Goal: Check status: Check status

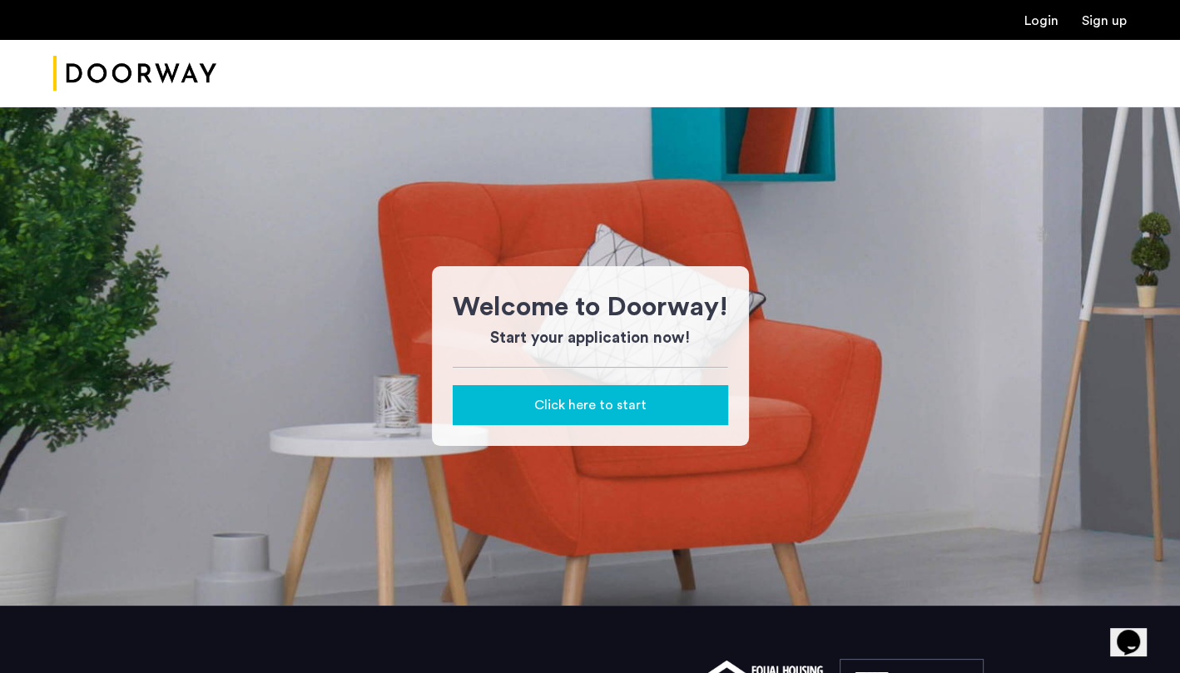
click at [976, 201] on div "Welcome to Doorway! Start your application now! Click here to start" at bounding box center [590, 356] width 1180 height 499
click at [1036, 23] on link "Login" at bounding box center [1042, 20] width 34 height 13
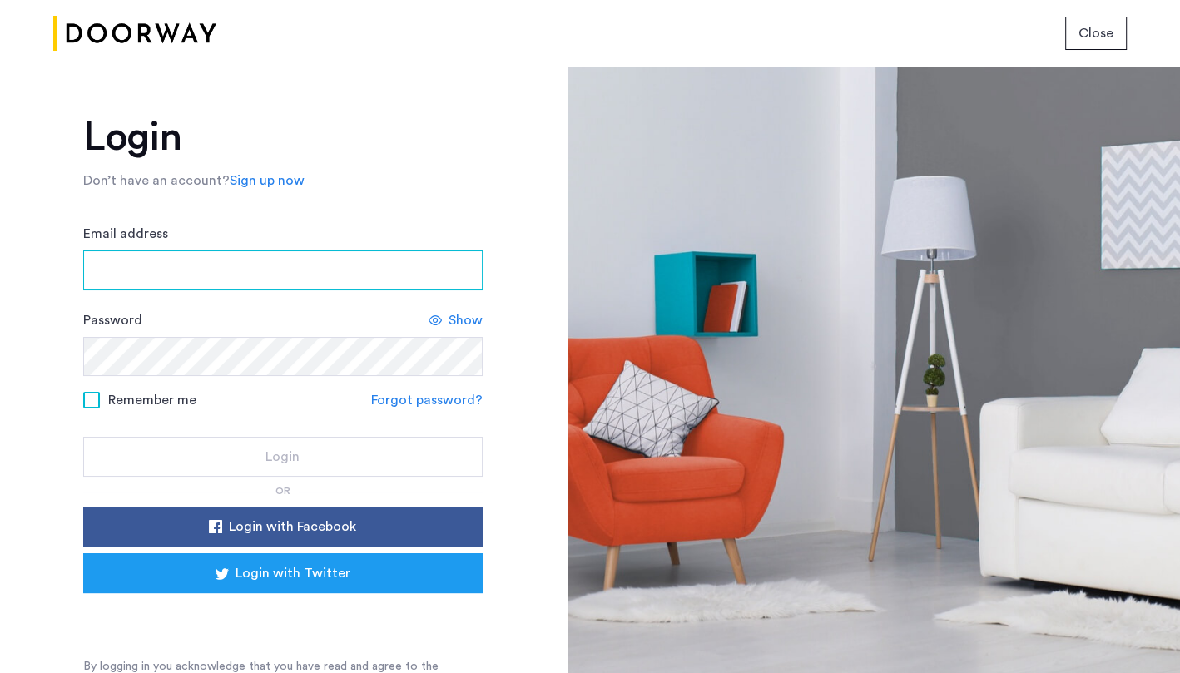
click at [251, 259] on input "Email address" at bounding box center [283, 271] width 400 height 40
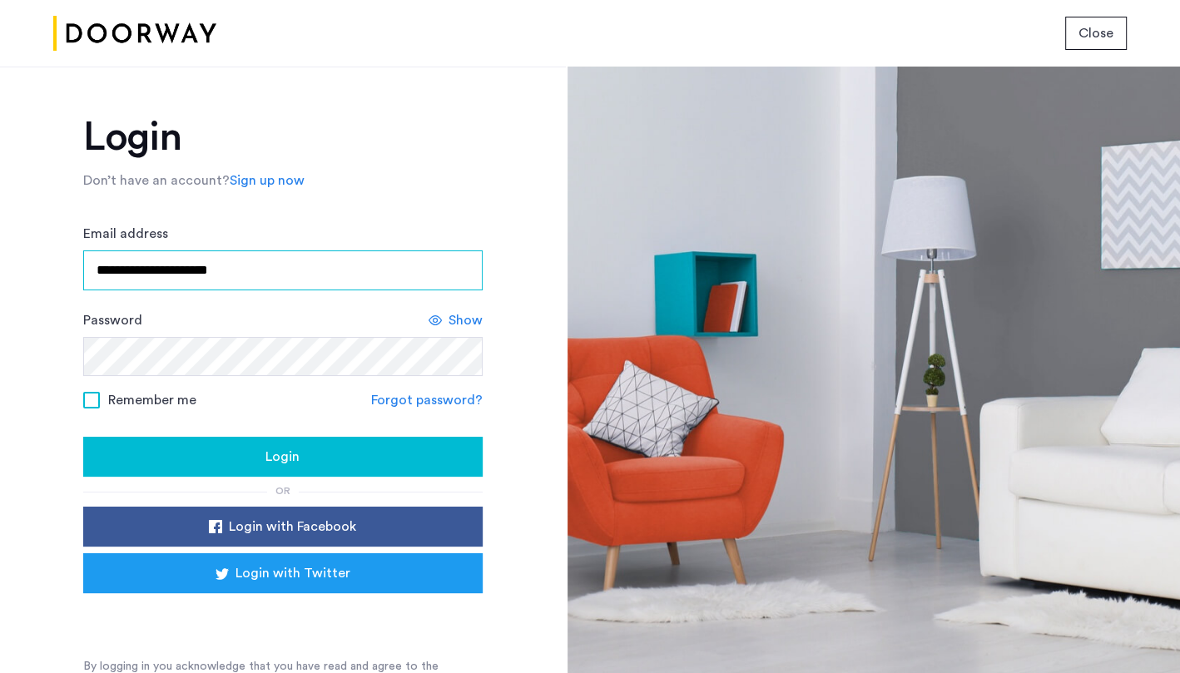
type input "**********"
click at [401, 157] on div "**********" at bounding box center [283, 404] width 400 height 574
click at [161, 405] on span "Remember me" at bounding box center [152, 400] width 88 height 20
click at [170, 433] on form "**********" at bounding box center [283, 350] width 400 height 253
click at [170, 440] on button "Login" at bounding box center [283, 457] width 400 height 40
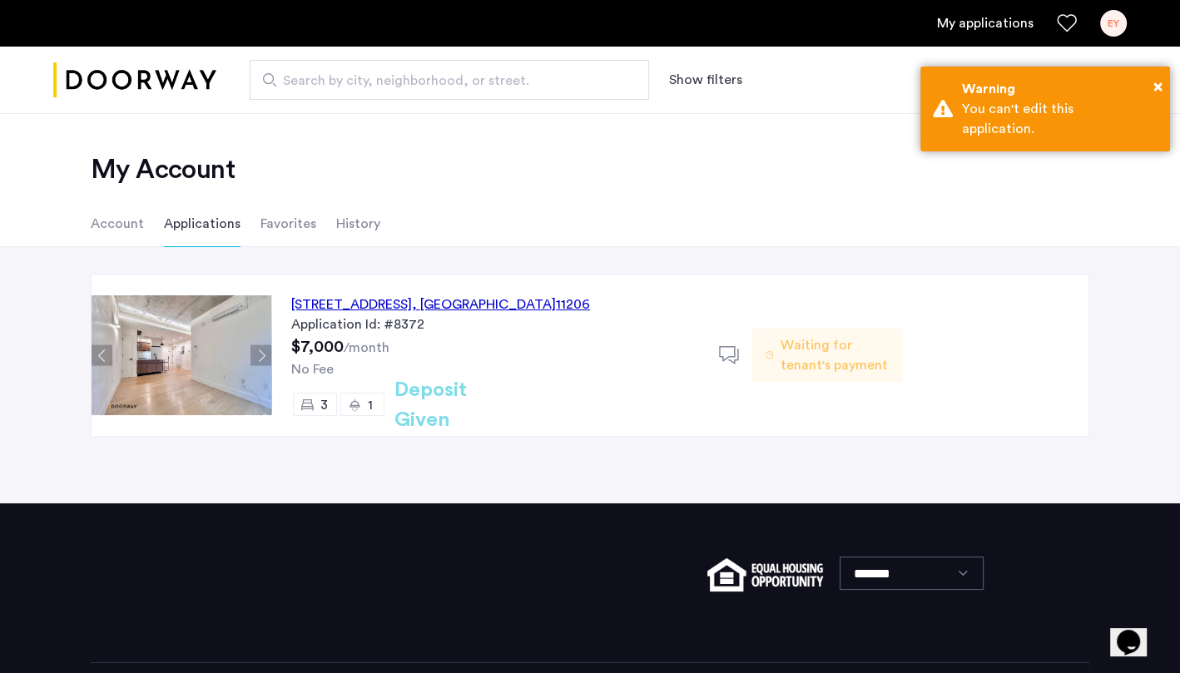
click at [367, 311] on div "152 Manhattan Avenue, Unit 5B, Brooklyn , NY 11206" at bounding box center [440, 305] width 299 height 20
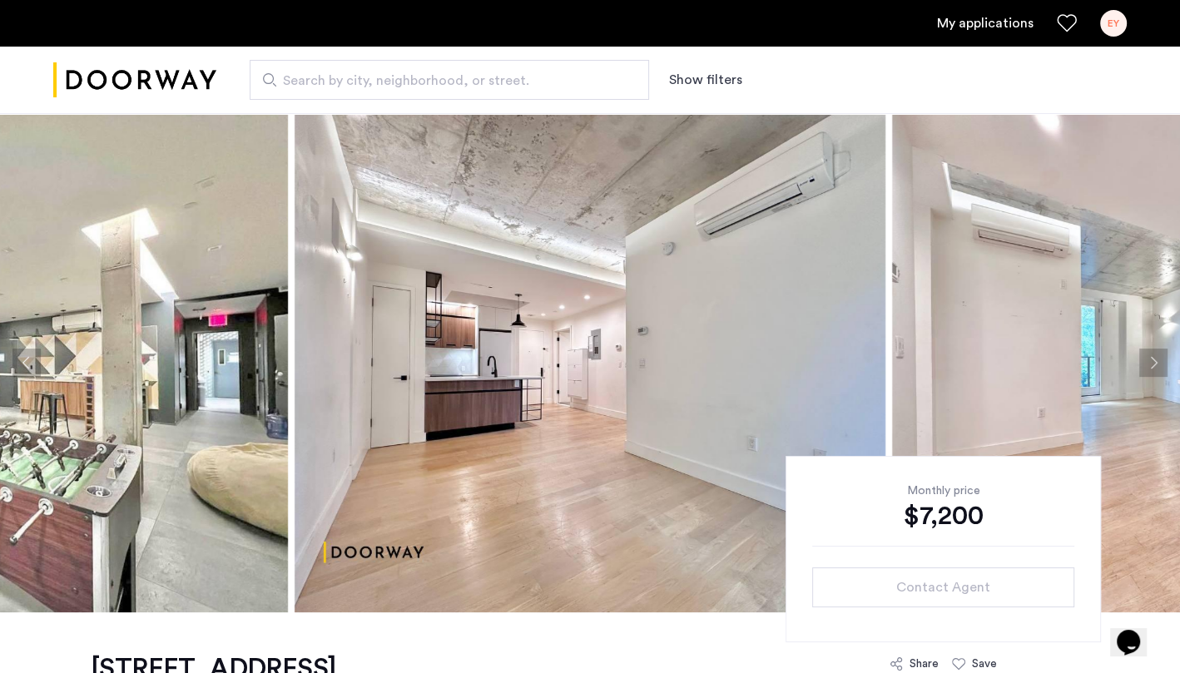
click at [1012, 27] on link "My applications" at bounding box center [985, 23] width 97 height 20
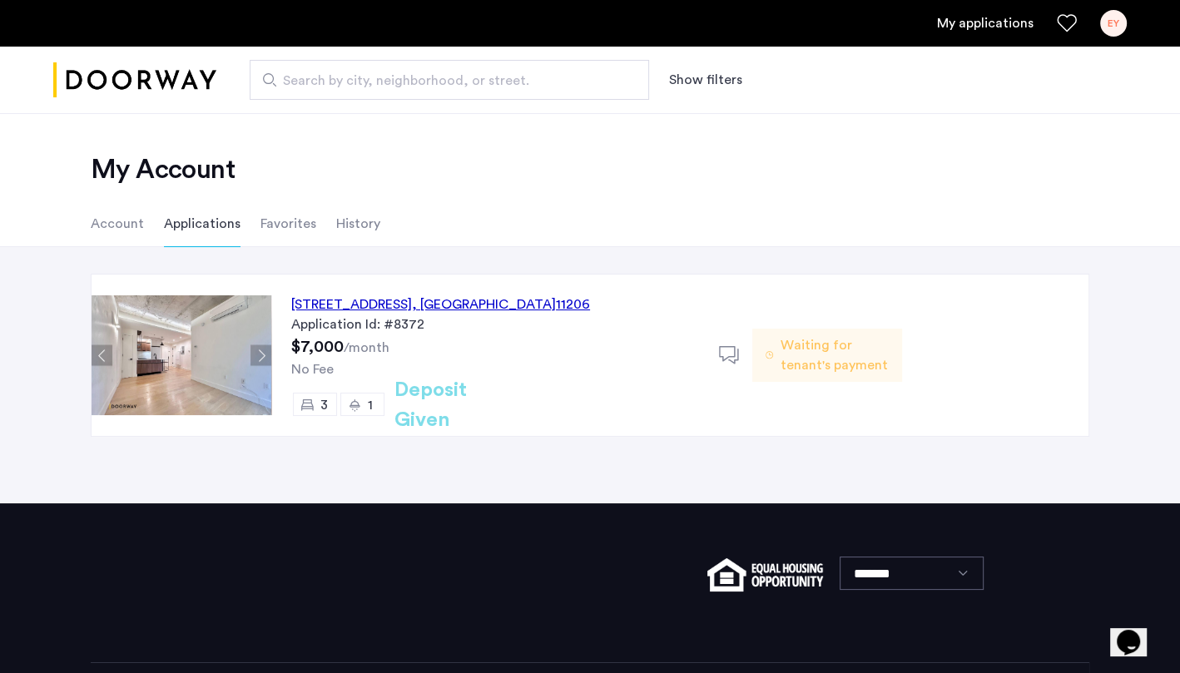
click at [131, 230] on li "Account" at bounding box center [117, 224] width 53 height 47
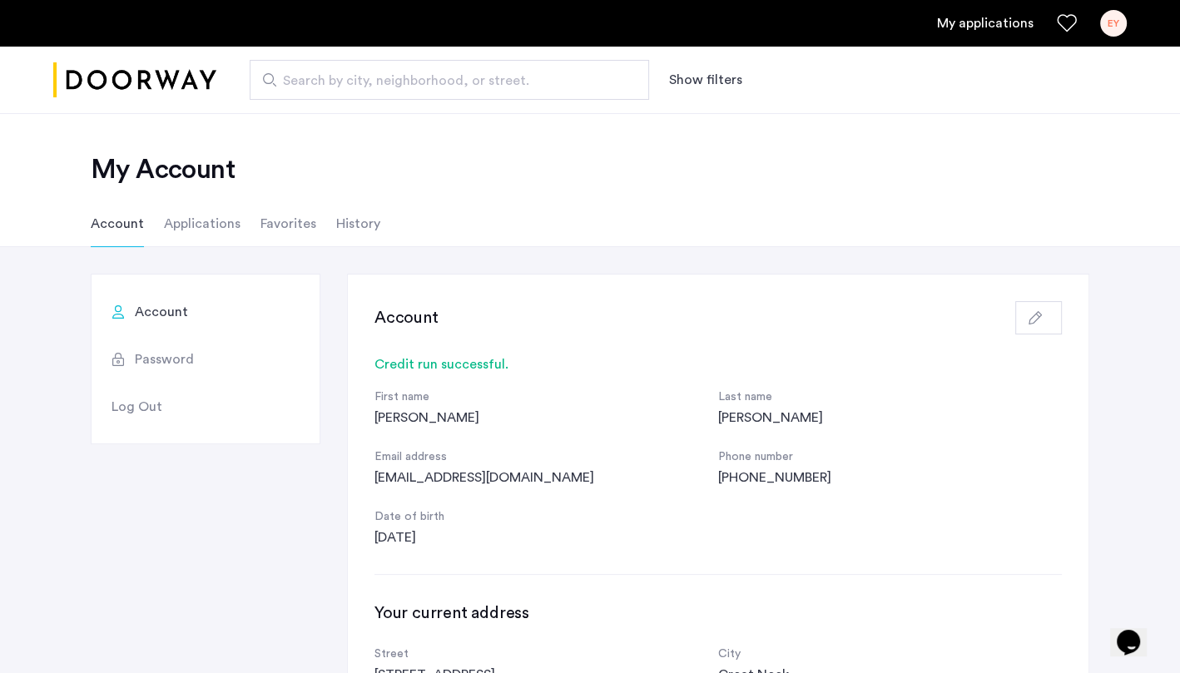
click at [195, 231] on li "Applications" at bounding box center [202, 224] width 77 height 47
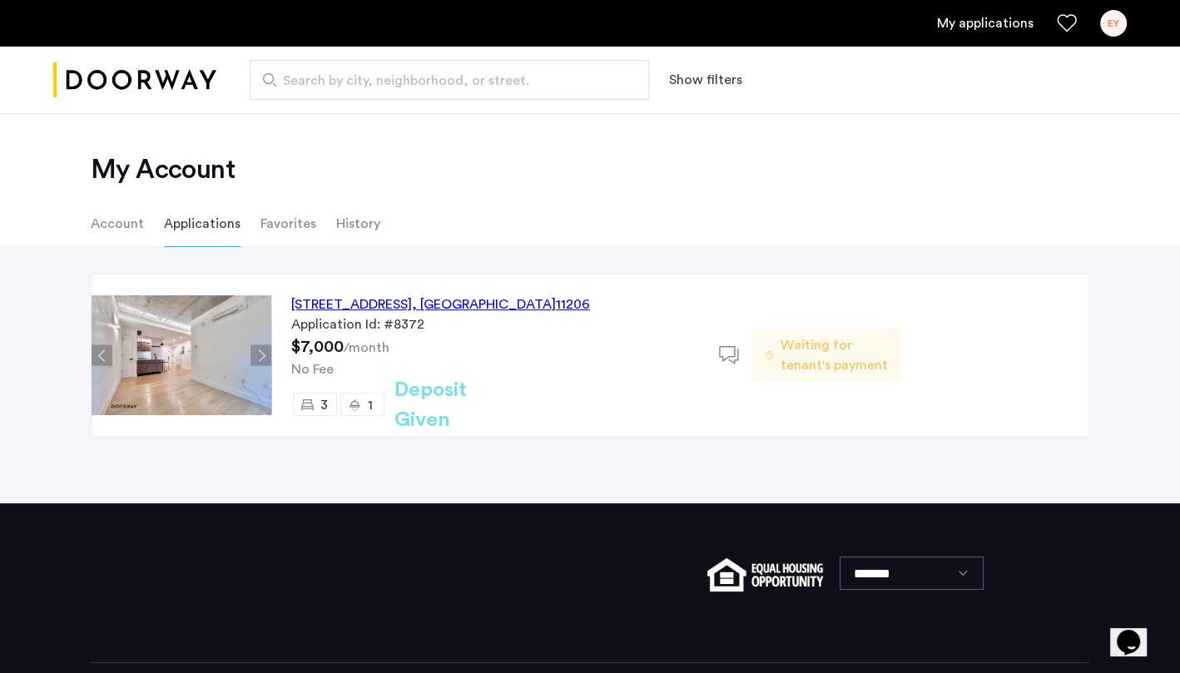
click at [454, 405] on h2 "Deposit Given" at bounding box center [461, 405] width 132 height 60
click at [807, 350] on span "Waiting for tenant's payment" at bounding box center [835, 355] width 108 height 40
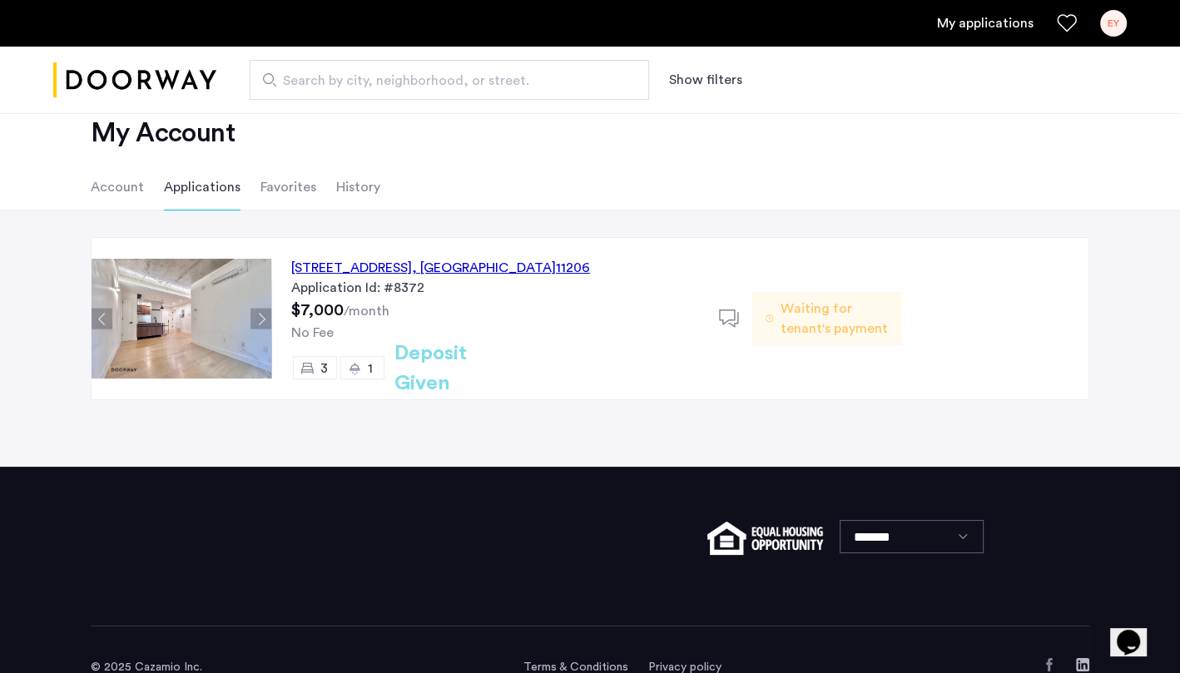
scroll to position [44, 0]
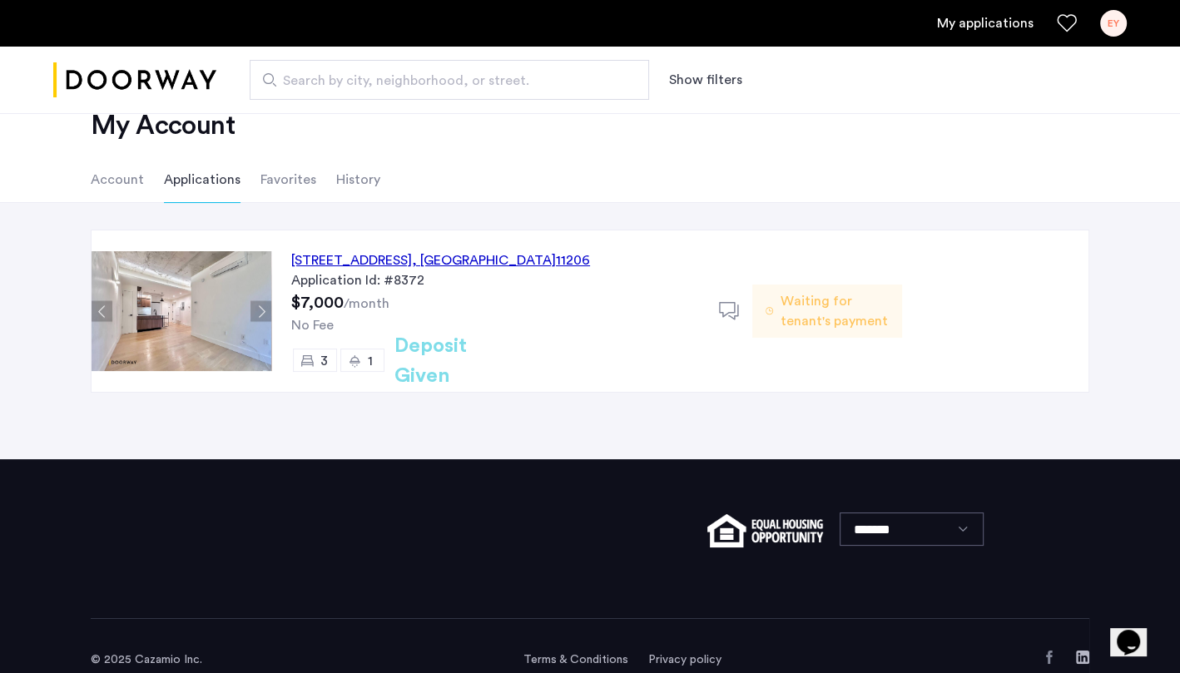
click at [823, 307] on span "Waiting for tenant's payment" at bounding box center [835, 311] width 108 height 40
click at [1124, 21] on div "EY" at bounding box center [1114, 23] width 27 height 27
click at [387, 257] on div at bounding box center [590, 336] width 1180 height 673
click at [223, 301] on img at bounding box center [182, 311] width 180 height 120
click at [395, 248] on div "152 Manhattan Avenue, Unit 5B, Brooklyn , NY 11206 Application Id: #8372 $7,000…" at bounding box center [495, 311] width 448 height 161
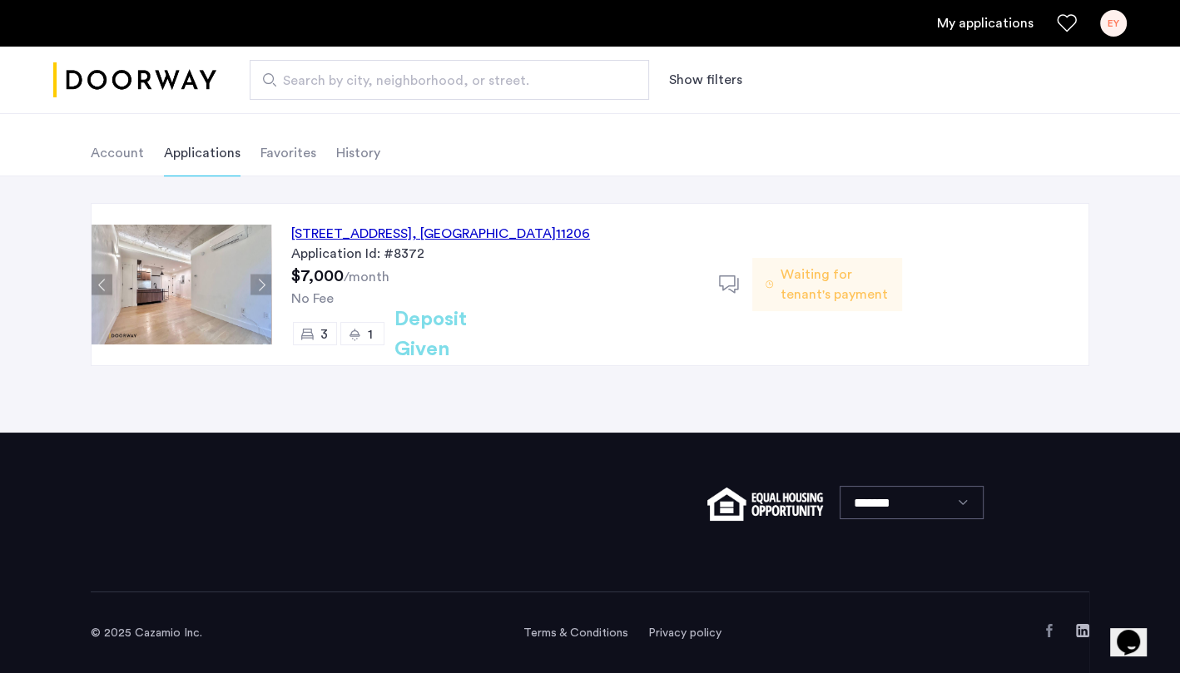
scroll to position [0, 0]
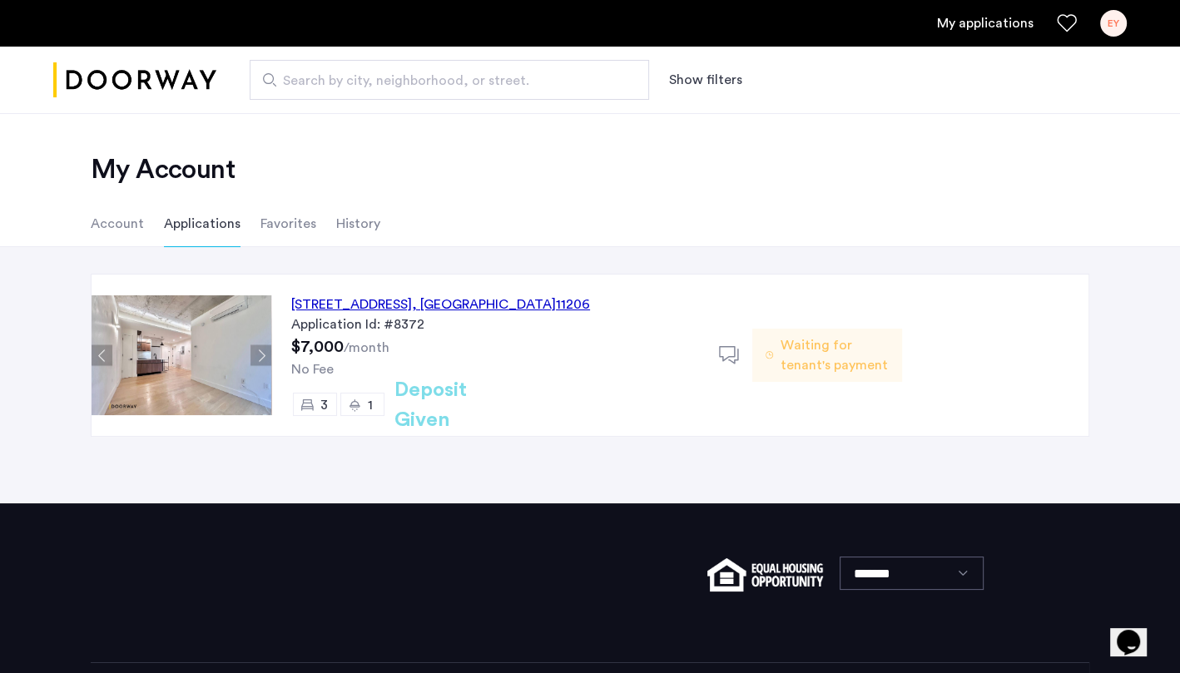
click at [501, 306] on div "[STREET_ADDRESS]" at bounding box center [440, 305] width 299 height 20
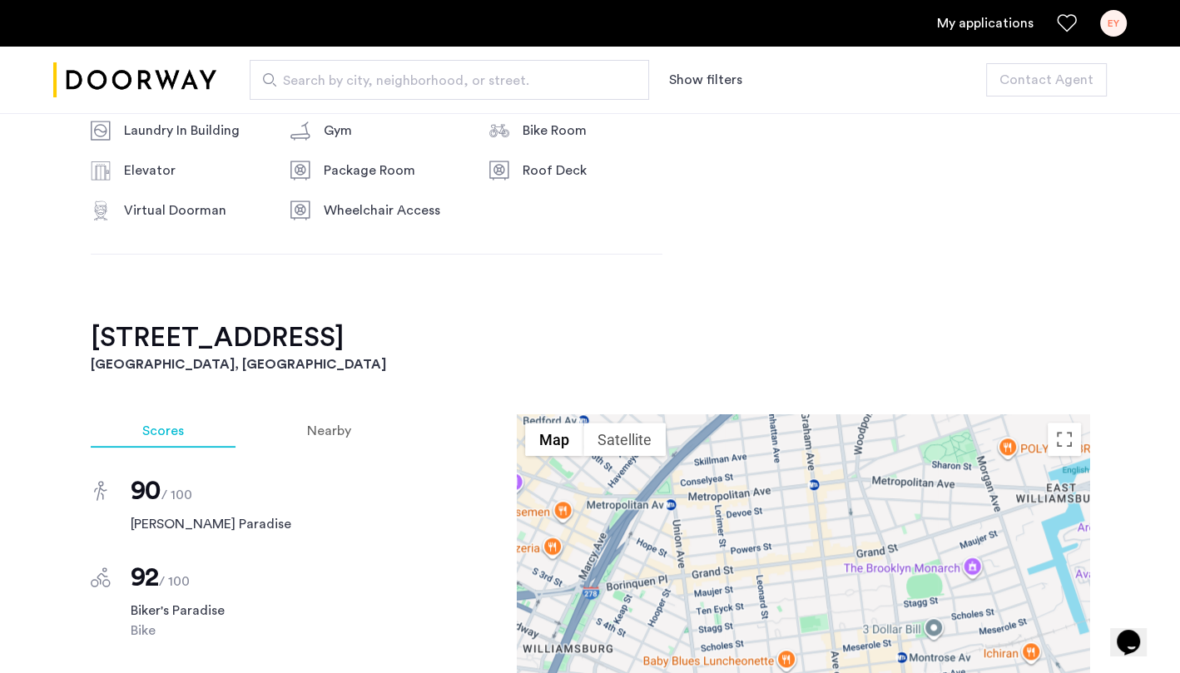
scroll to position [1282, 0]
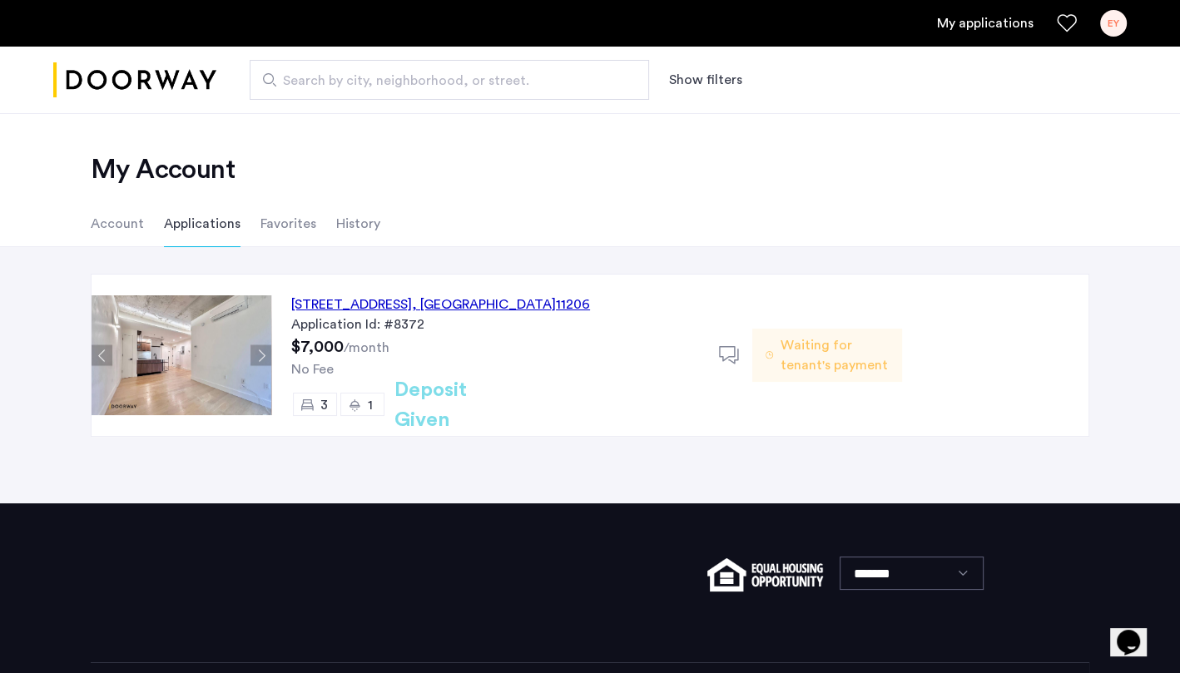
click at [416, 404] on h2 "Deposit Given" at bounding box center [461, 405] width 132 height 60
click at [302, 211] on li "Favorites" at bounding box center [289, 224] width 56 height 47
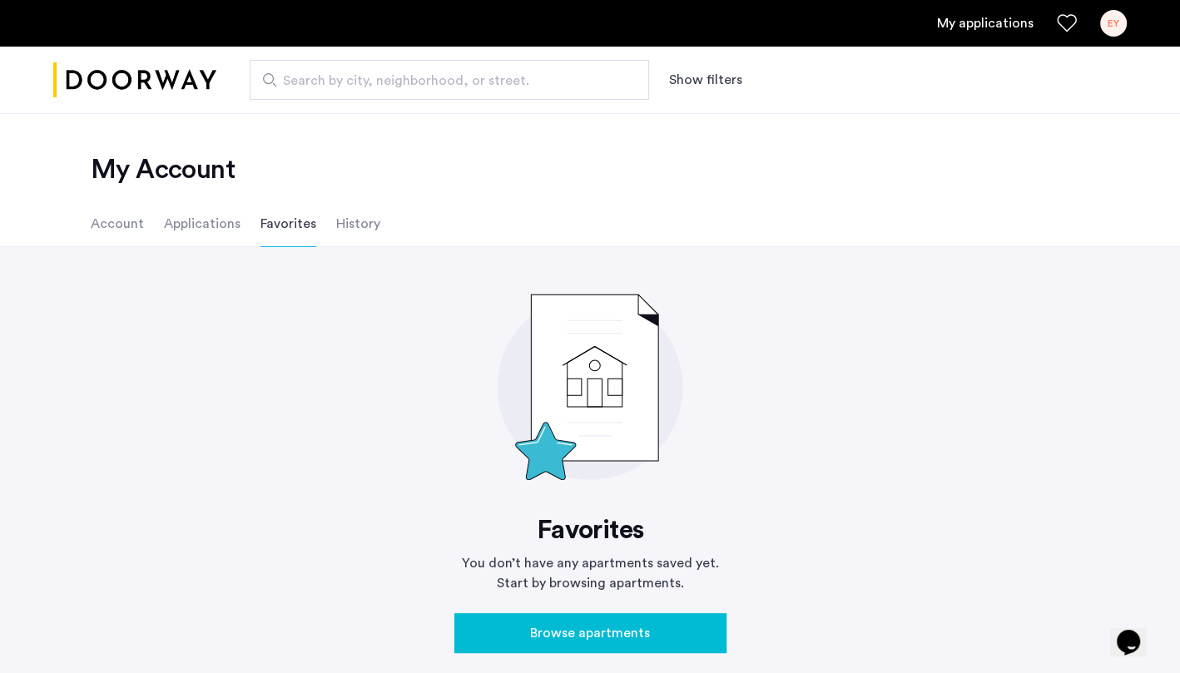
click at [355, 230] on li "History" at bounding box center [358, 224] width 44 height 47
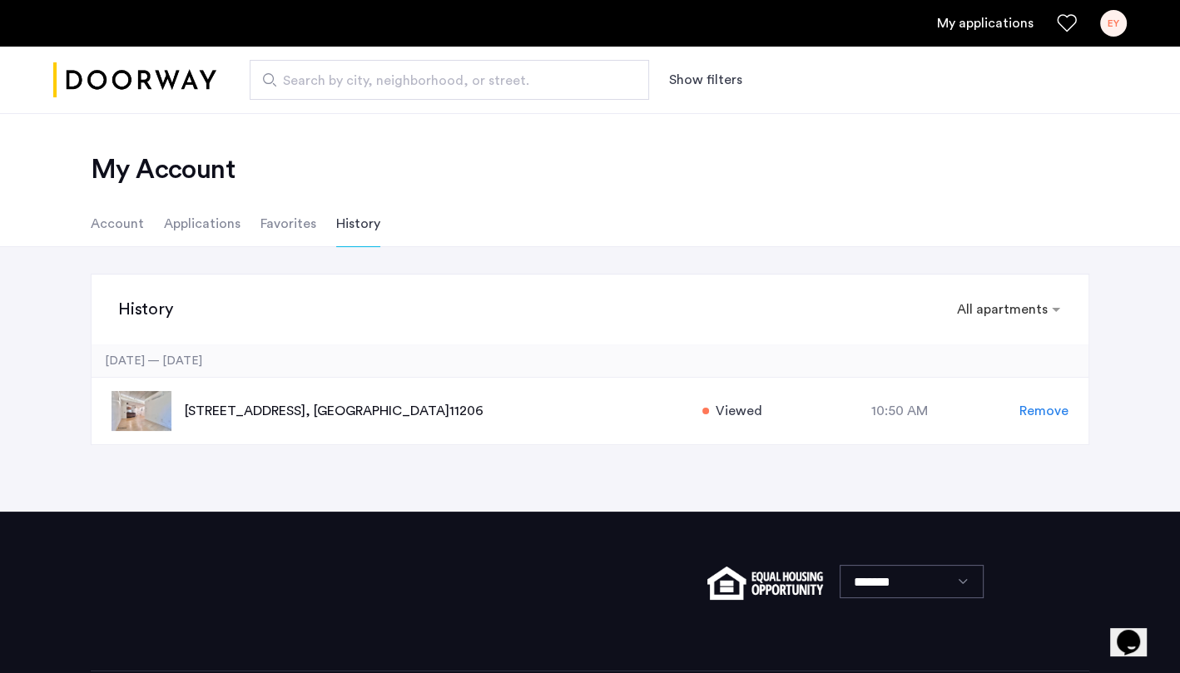
click at [199, 228] on li "Applications" at bounding box center [202, 224] width 77 height 47
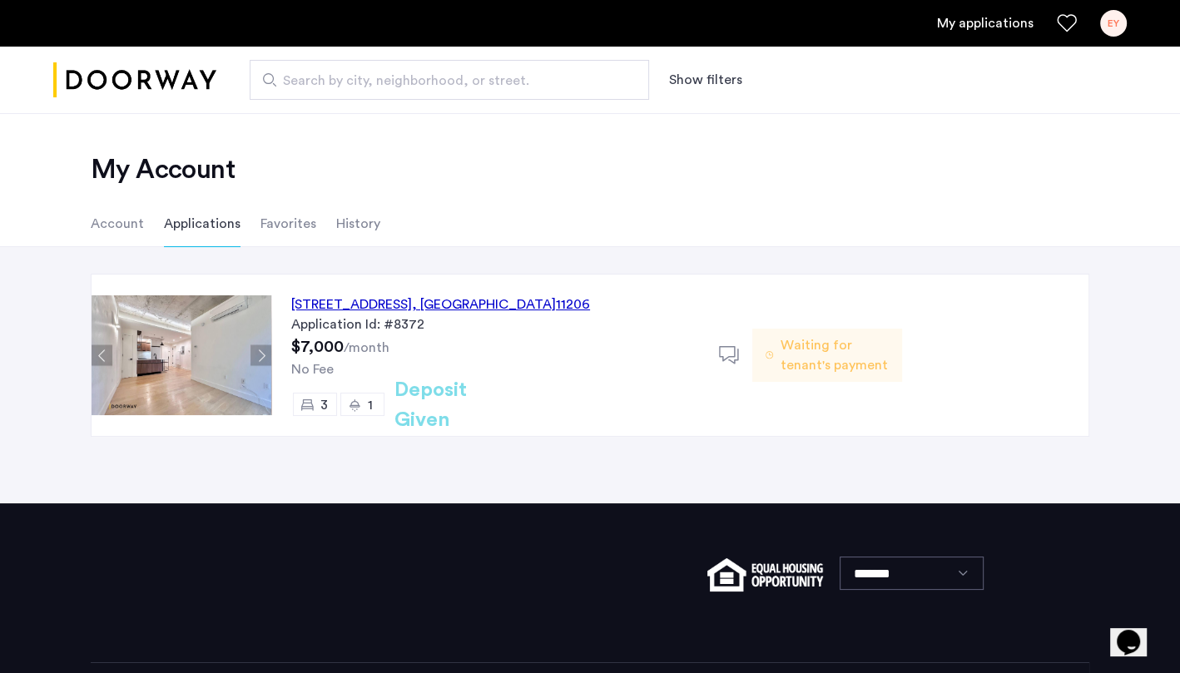
click at [340, 223] on li "History" at bounding box center [358, 224] width 44 height 47
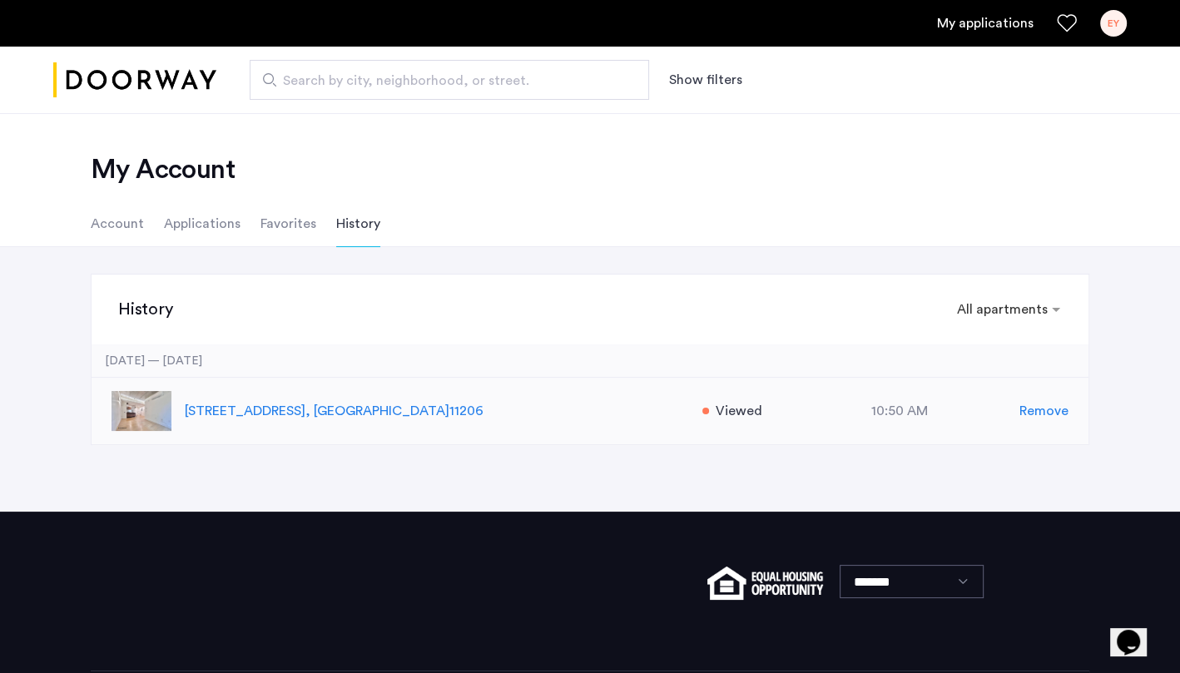
click at [273, 415] on p "152 Manhattan Avenue, Unit 5B, Brooklyn , NY 11206" at bounding box center [435, 411] width 500 height 20
click at [134, 232] on li "Account" at bounding box center [117, 224] width 53 height 47
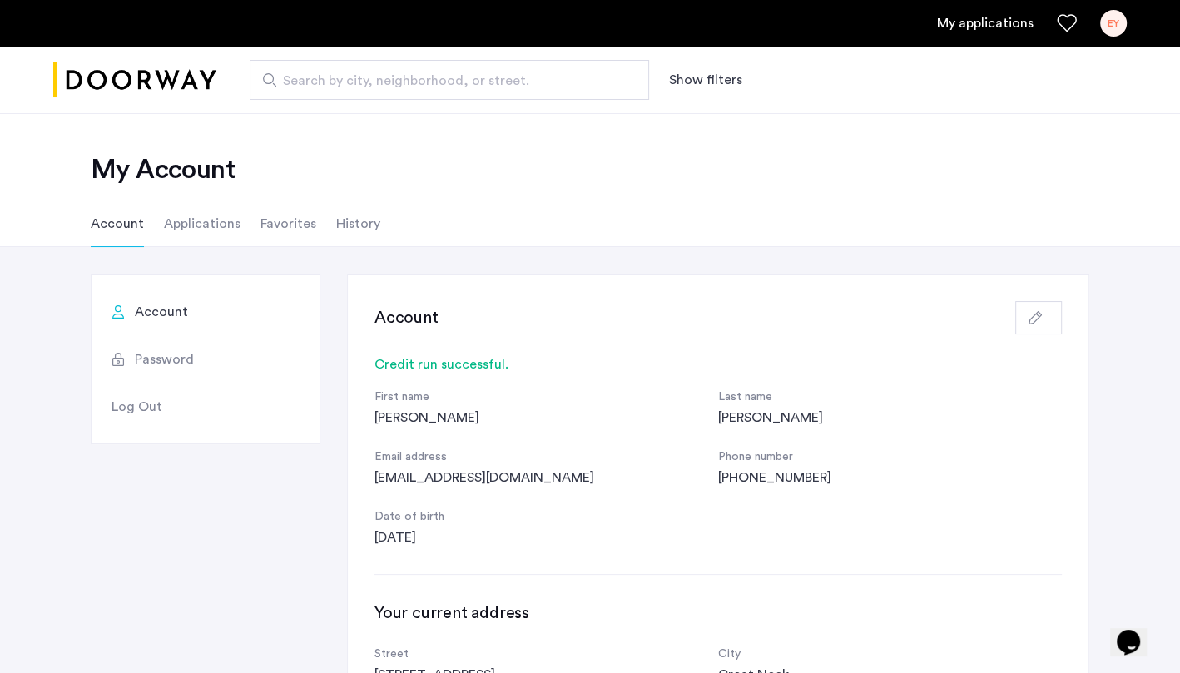
click at [199, 211] on li "Applications" at bounding box center [202, 224] width 77 height 47
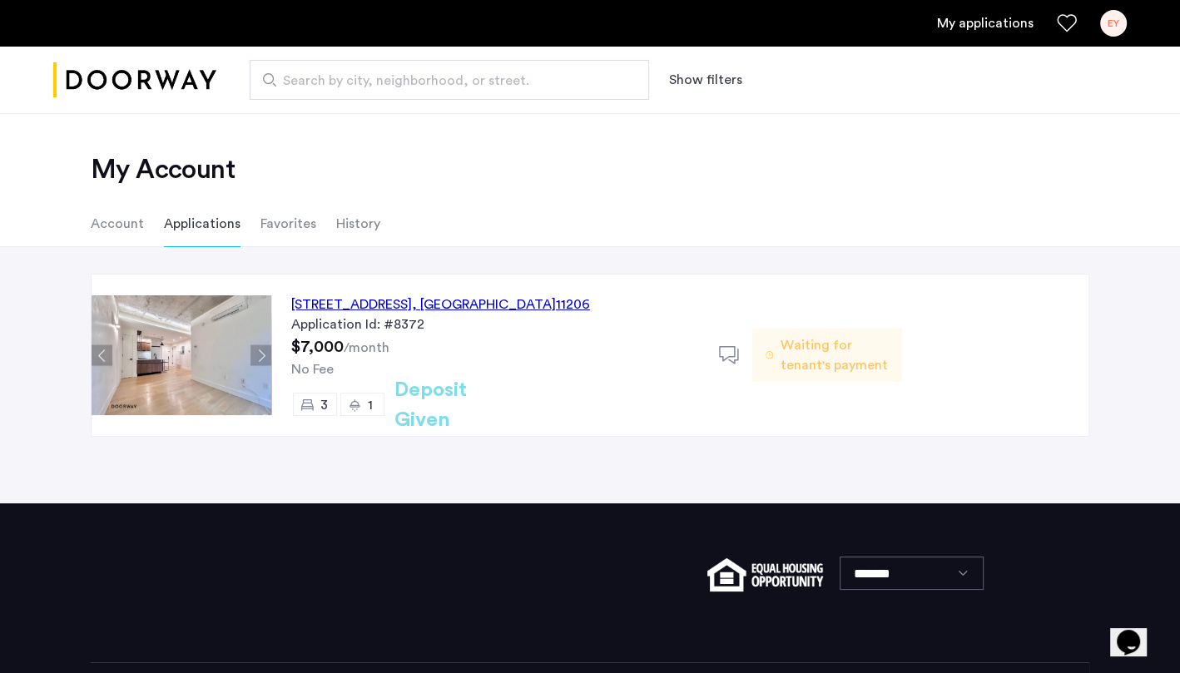
click at [350, 315] on div "Application Id: #8372" at bounding box center [495, 325] width 408 height 20
click at [609, 354] on div "[STREET_ADDRESS] Application Id: #8372 $7,000 /month No Fee 3 1 Deposit Given" at bounding box center [495, 355] width 448 height 161
click at [770, 374] on div "Waiting for tenant's payment" at bounding box center [827, 355] width 149 height 53
click at [215, 331] on img at bounding box center [182, 356] width 180 height 120
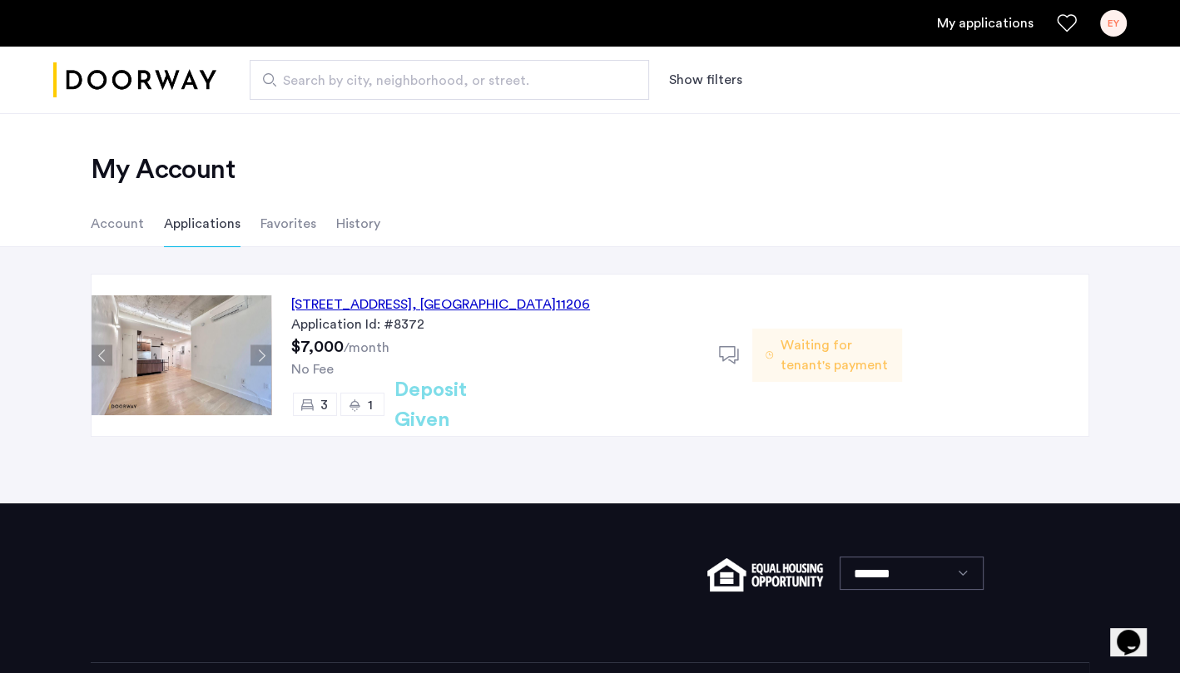
click at [358, 300] on div "[STREET_ADDRESS]" at bounding box center [440, 305] width 299 height 20
click at [358, 300] on div "152 Manhattan Avenue, Unit 5B, Brooklyn , NY 11206" at bounding box center [440, 305] width 299 height 20
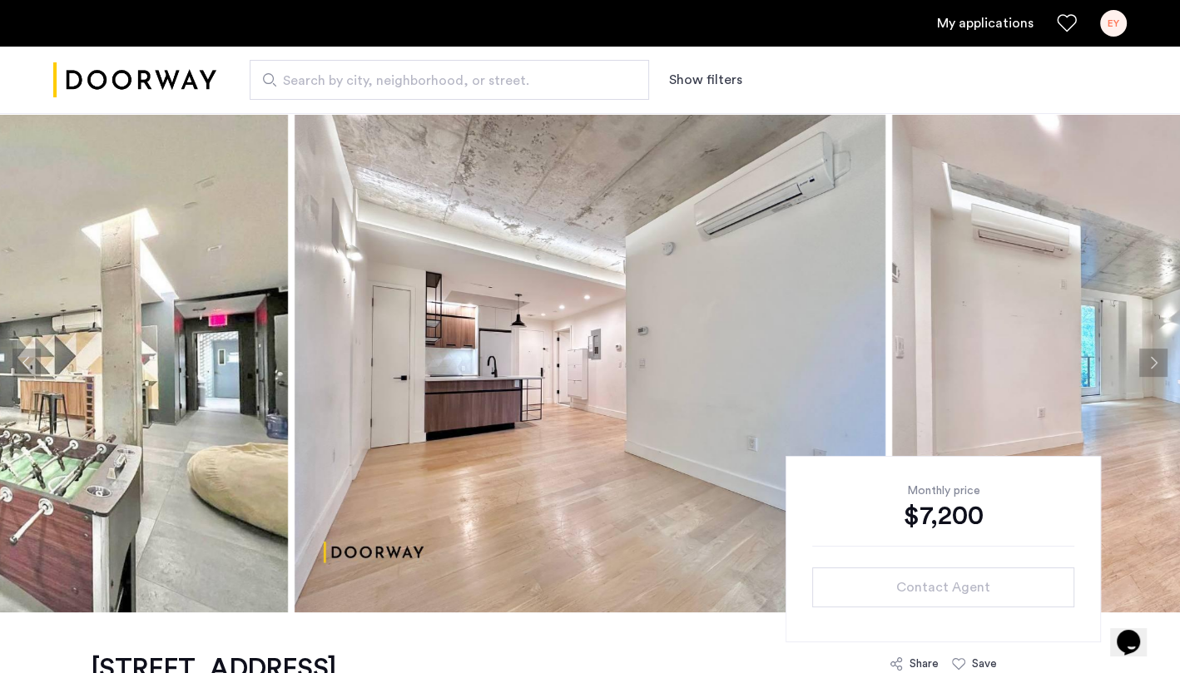
click at [1005, 35] on ul "My applications EY" at bounding box center [590, 23] width 1074 height 27
click at [1005, 31] on link "My applications" at bounding box center [985, 23] width 97 height 20
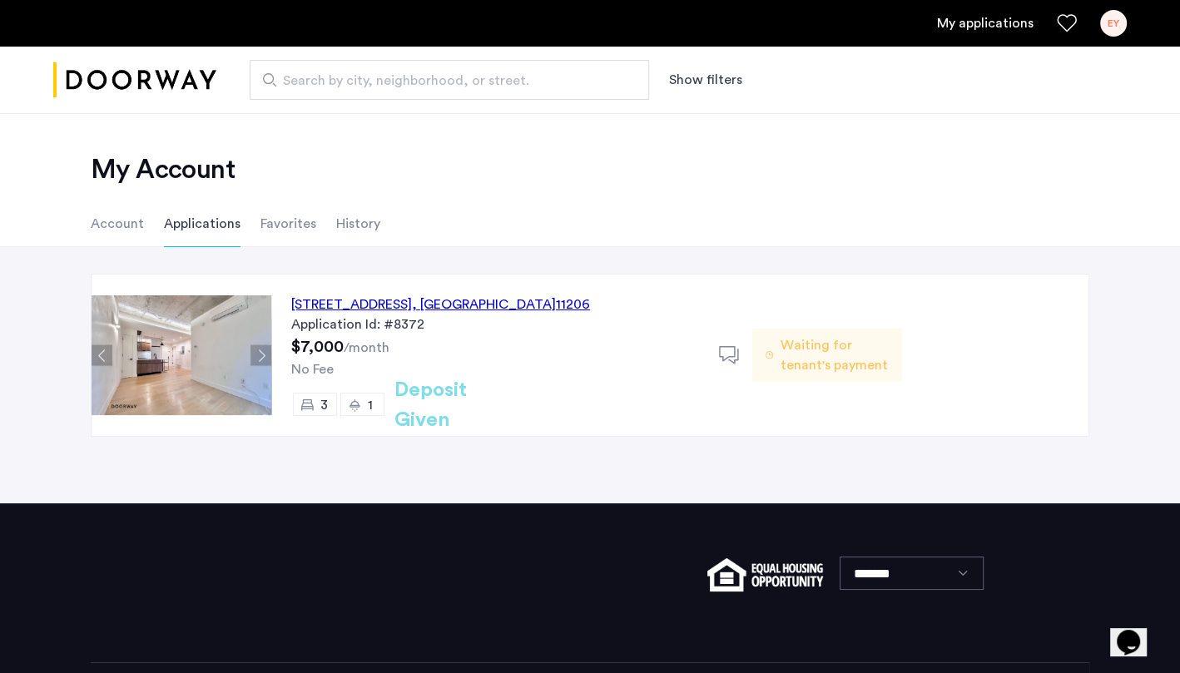
click at [1125, 23] on div "EY" at bounding box center [1114, 23] width 27 height 27
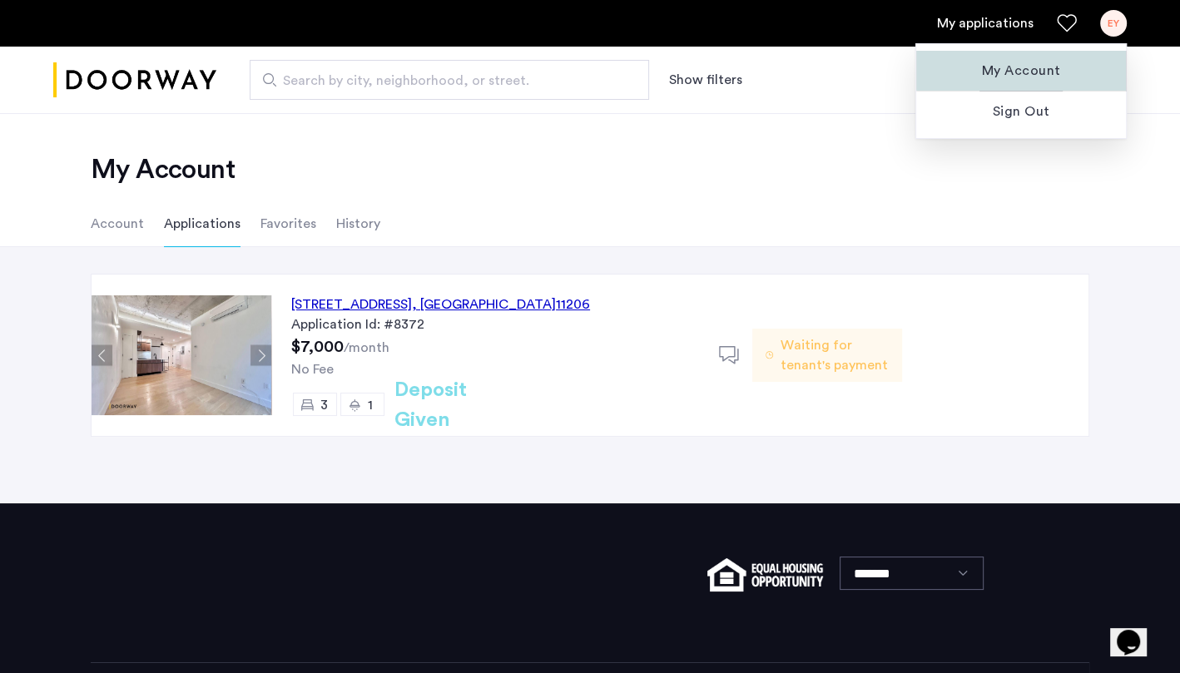
click at [1049, 69] on span "My Account" at bounding box center [1021, 71] width 183 height 20
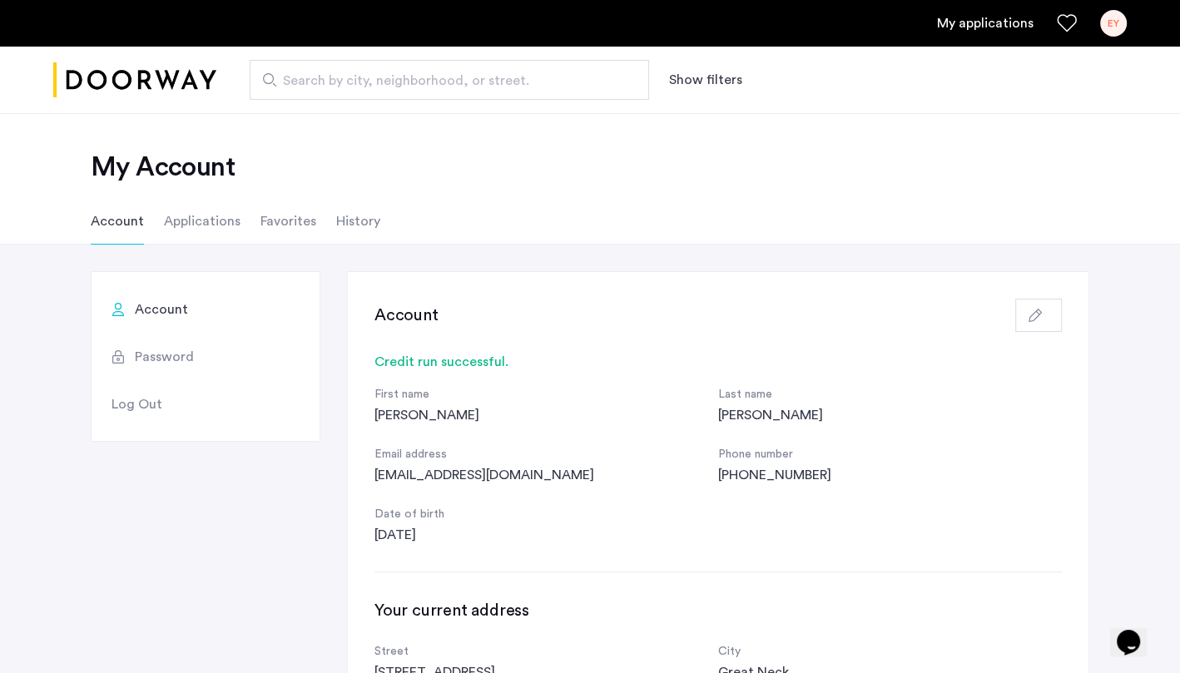
scroll to position [1, 0]
click at [225, 224] on li "Applications" at bounding box center [202, 223] width 77 height 47
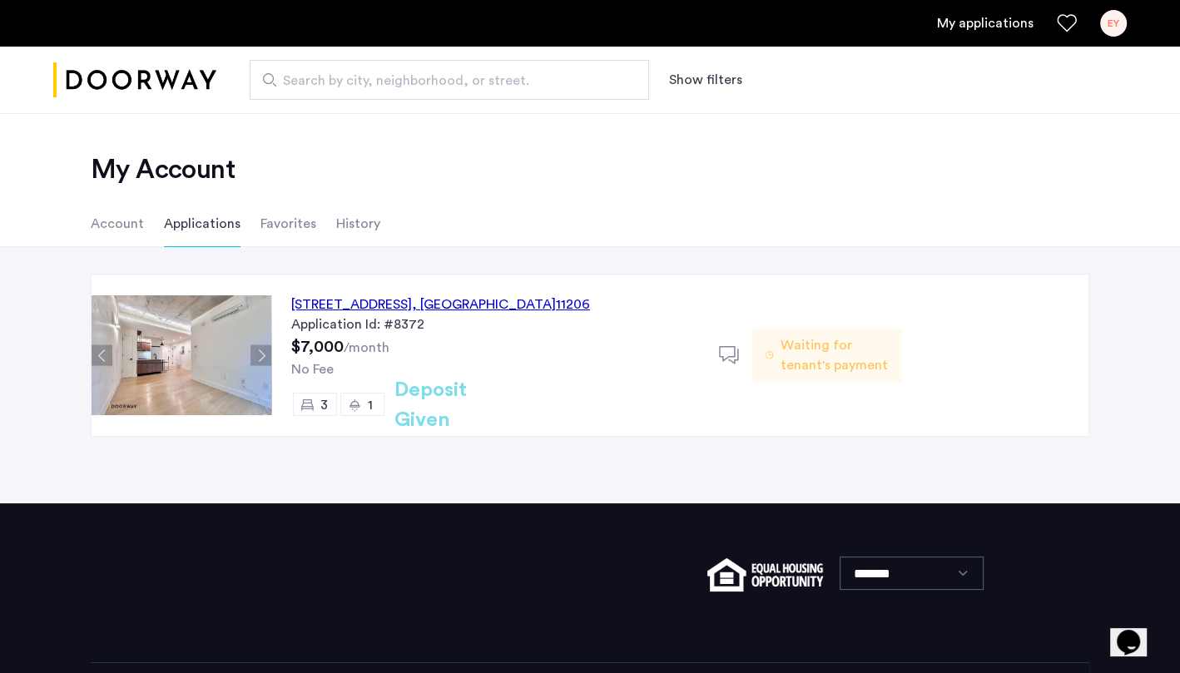
click at [116, 221] on li "Account" at bounding box center [117, 224] width 53 height 47
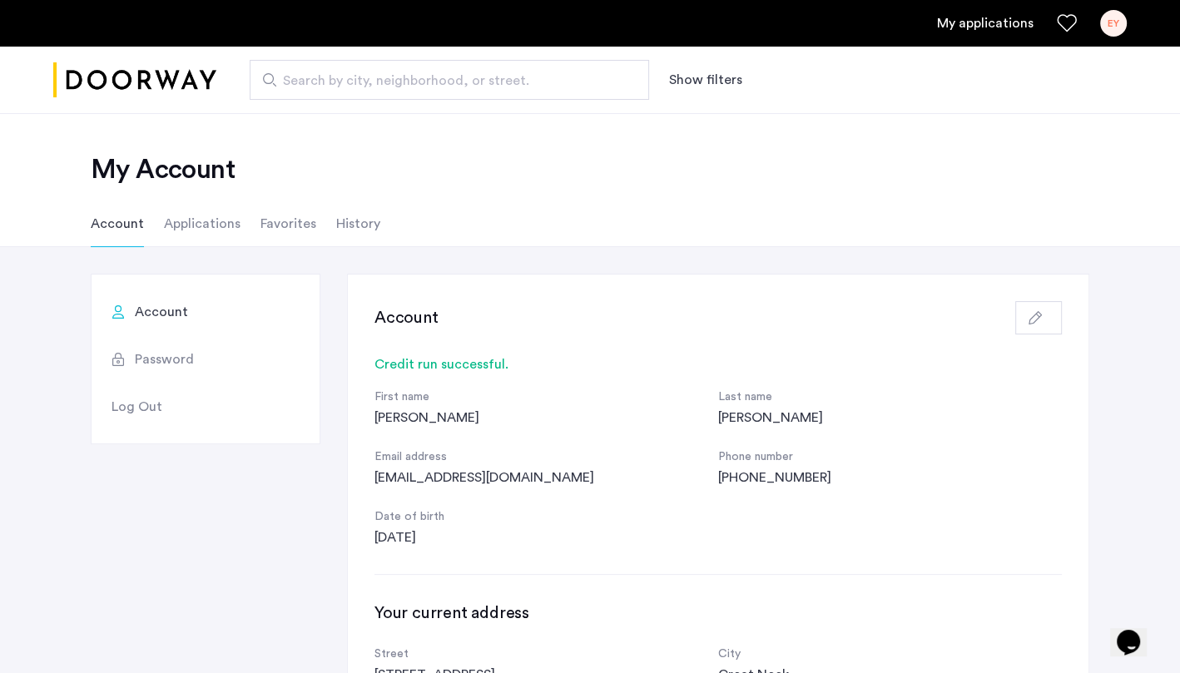
click at [1002, 30] on link "My applications" at bounding box center [985, 23] width 97 height 20
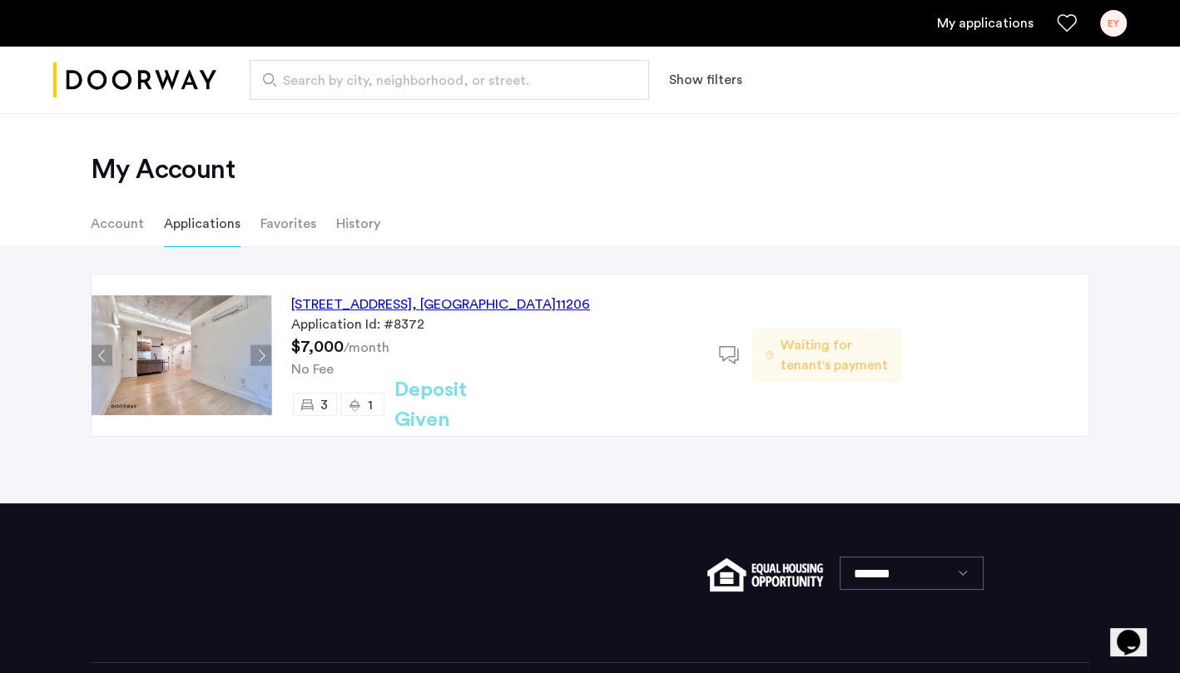
click at [1111, 22] on div "EY" at bounding box center [1114, 23] width 27 height 27
click at [1066, 25] on div at bounding box center [590, 336] width 1180 height 673
click at [1034, 134] on div "My Account Account Applications Favorites History" at bounding box center [590, 180] width 1180 height 134
click at [516, 161] on h2 "My Account" at bounding box center [590, 169] width 999 height 33
